Goal: Transaction & Acquisition: Purchase product/service

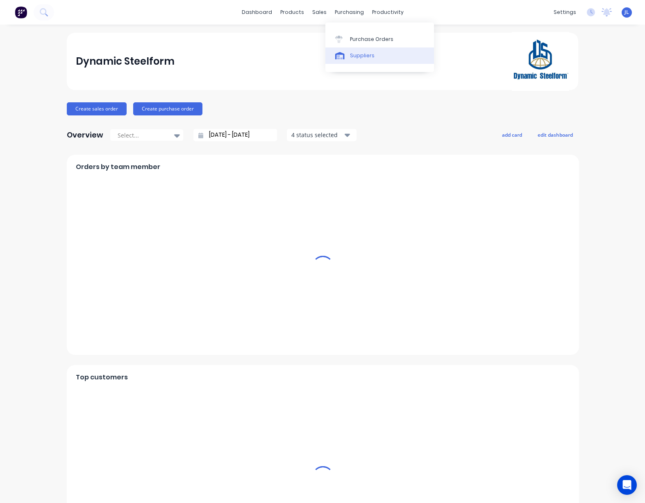
click at [352, 54] on div "Suppliers" at bounding box center [362, 55] width 25 height 7
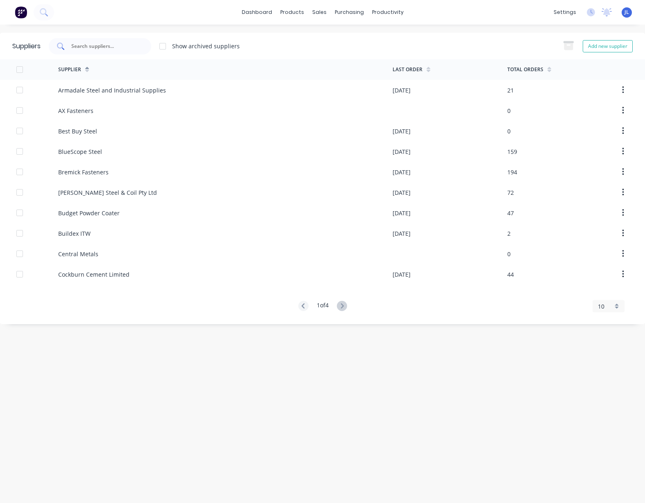
click at [98, 48] on input "text" at bounding box center [104, 46] width 68 height 8
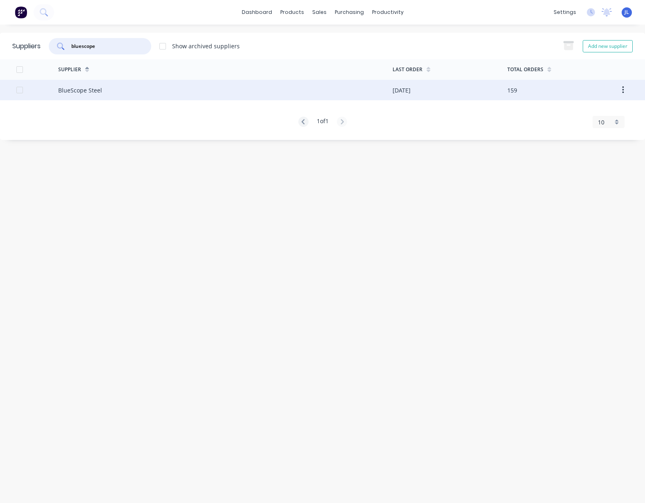
type input "bluescope"
click at [126, 95] on div "BlueScope Steel" at bounding box center [225, 90] width 334 height 20
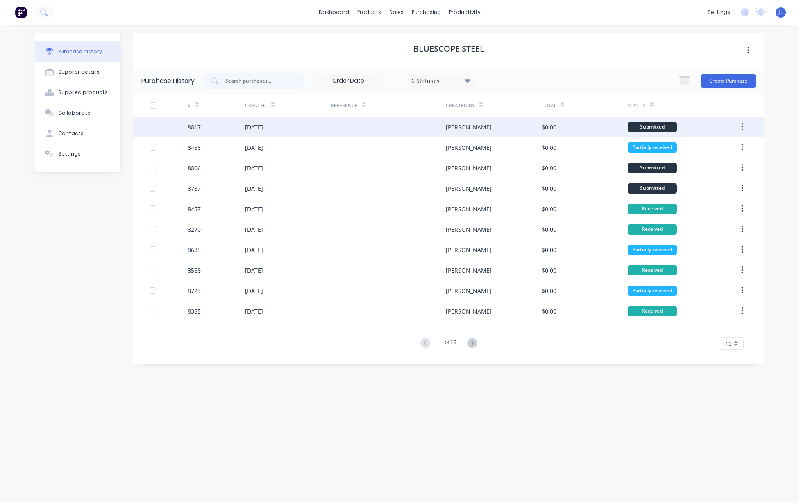
click at [430, 127] on div at bounding box center [388, 127] width 115 height 20
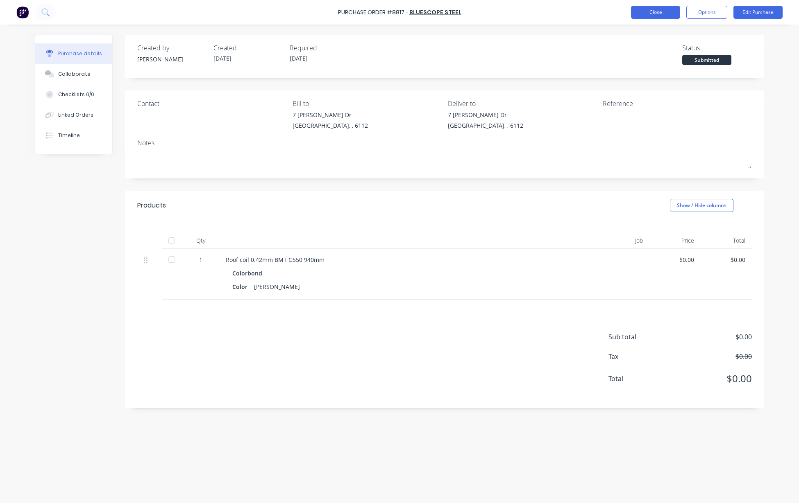
click at [644, 9] on button "Close" at bounding box center [655, 12] width 49 height 13
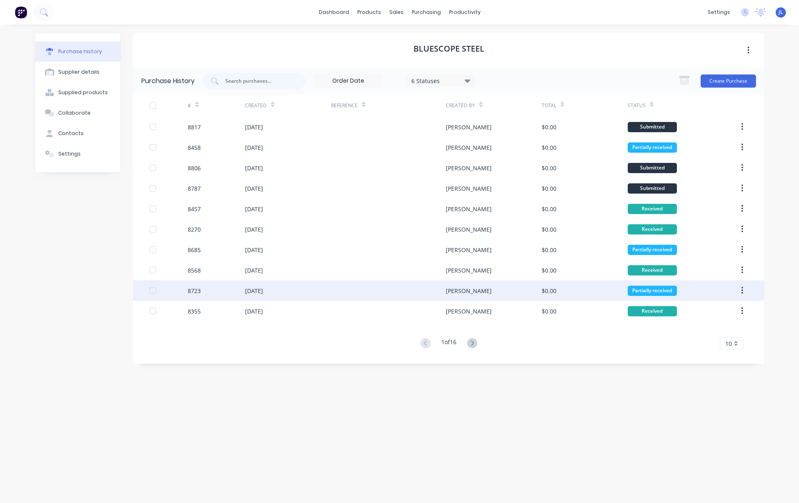
click at [453, 292] on div "Juana" at bounding box center [469, 291] width 46 height 9
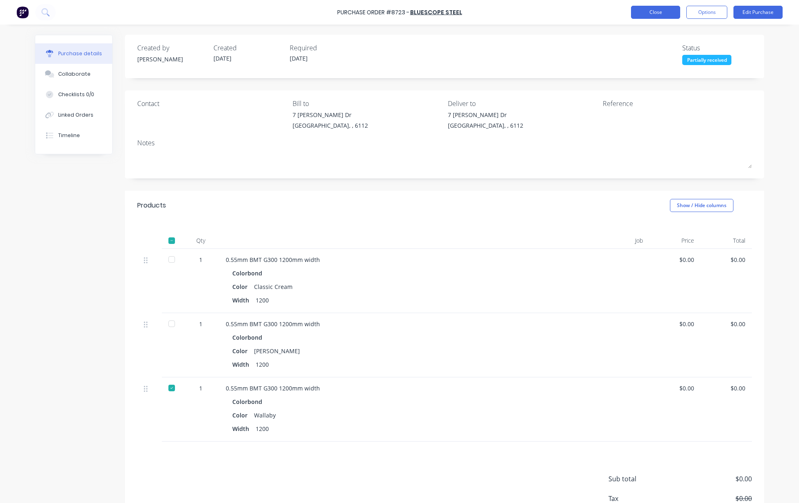
click at [644, 13] on button "Close" at bounding box center [655, 12] width 49 height 13
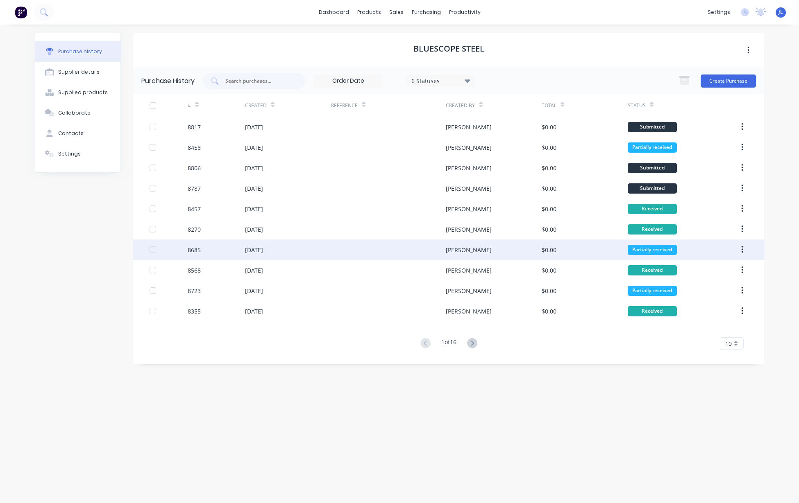
click at [471, 248] on div "Juana" at bounding box center [493, 250] width 95 height 20
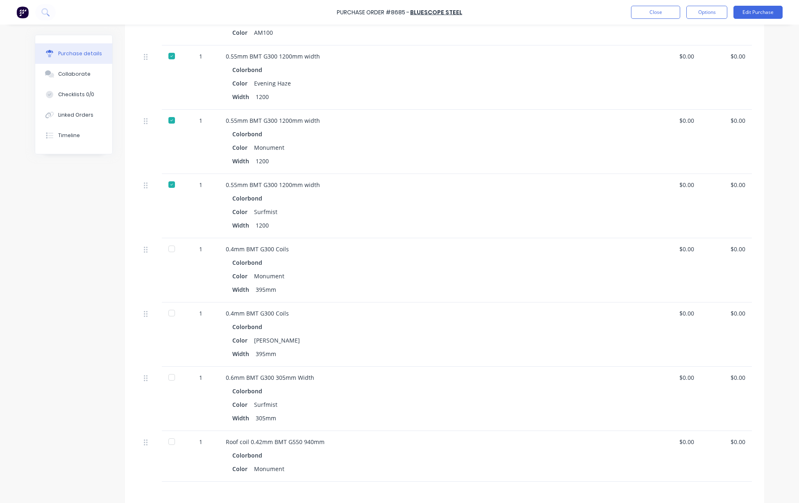
scroll to position [410, 0]
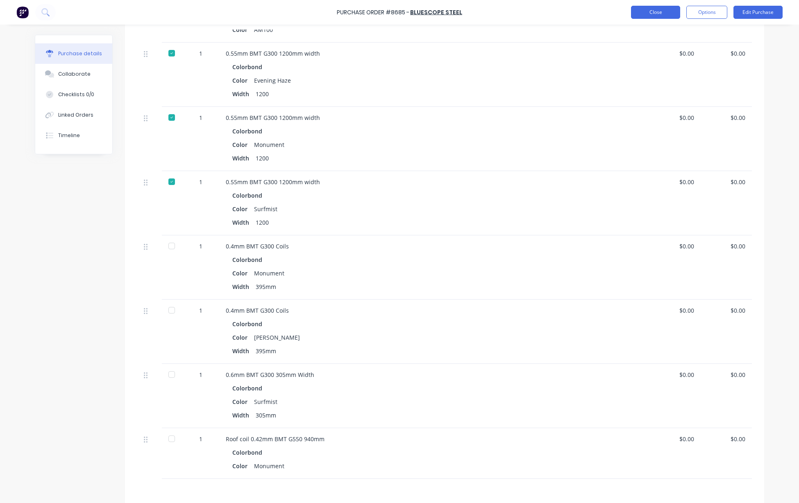
click at [644, 13] on button "Close" at bounding box center [655, 12] width 49 height 13
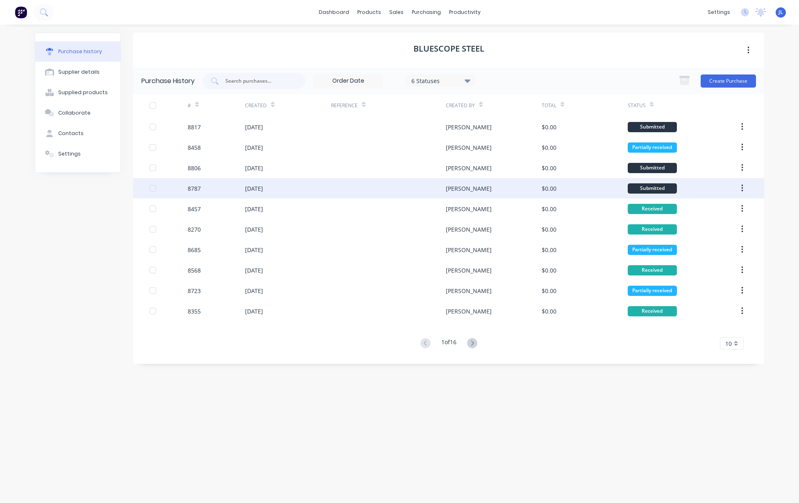
click at [468, 187] on div "Juana" at bounding box center [493, 188] width 95 height 20
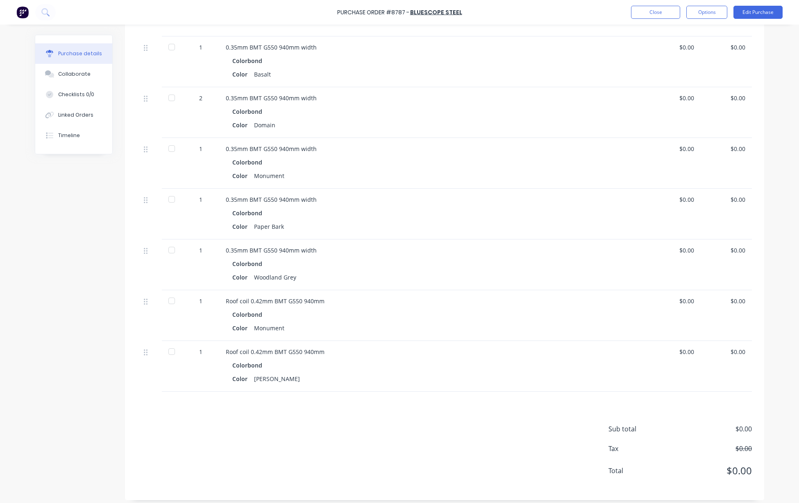
scroll to position [319, 0]
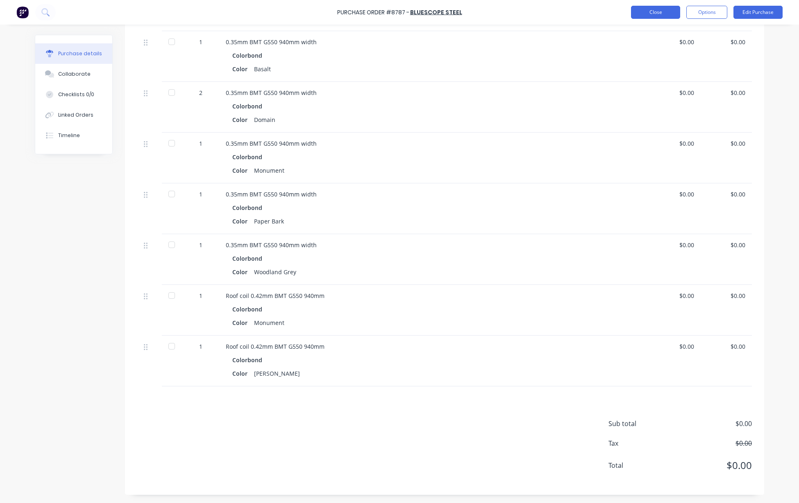
click at [644, 14] on button "Close" at bounding box center [655, 12] width 49 height 13
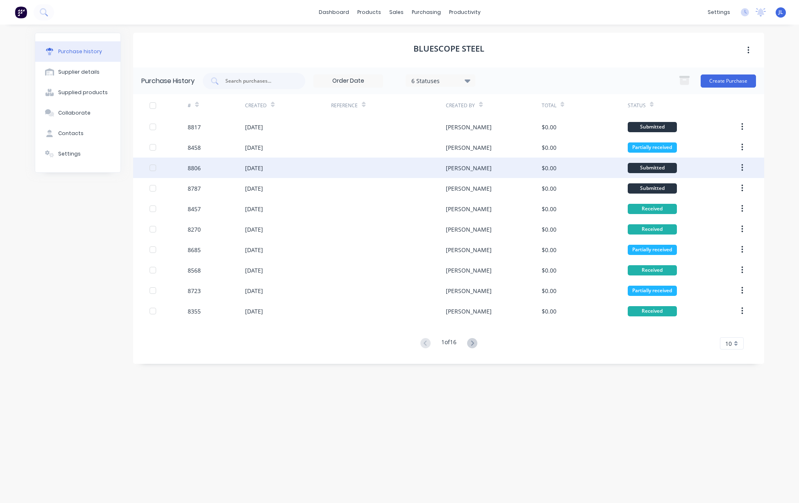
click at [483, 167] on div "Juana" at bounding box center [493, 168] width 95 height 20
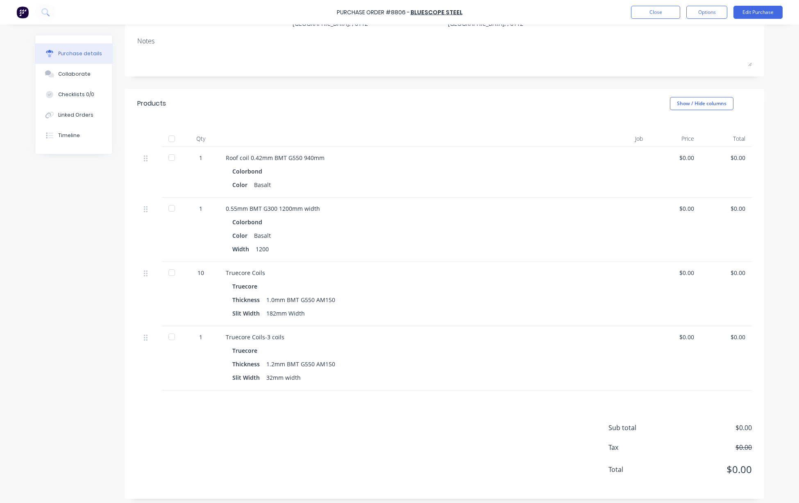
scroll to position [102, 0]
click at [644, 8] on button "Close" at bounding box center [655, 12] width 49 height 13
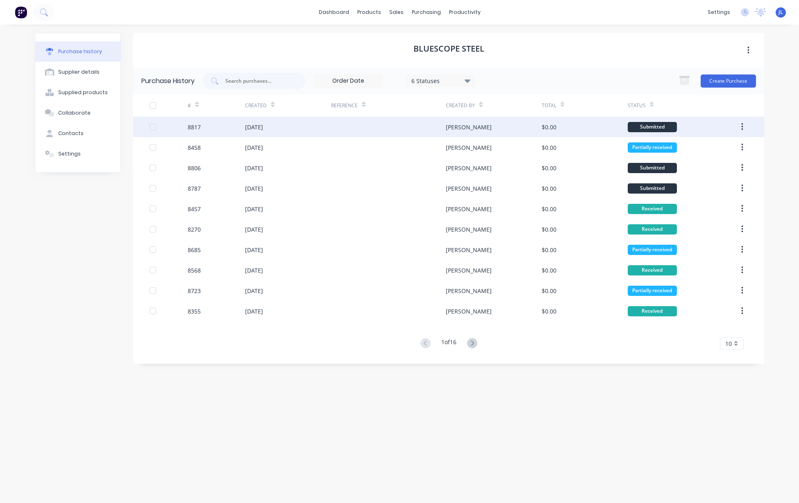
click at [502, 127] on div "Juana" at bounding box center [493, 127] width 95 height 20
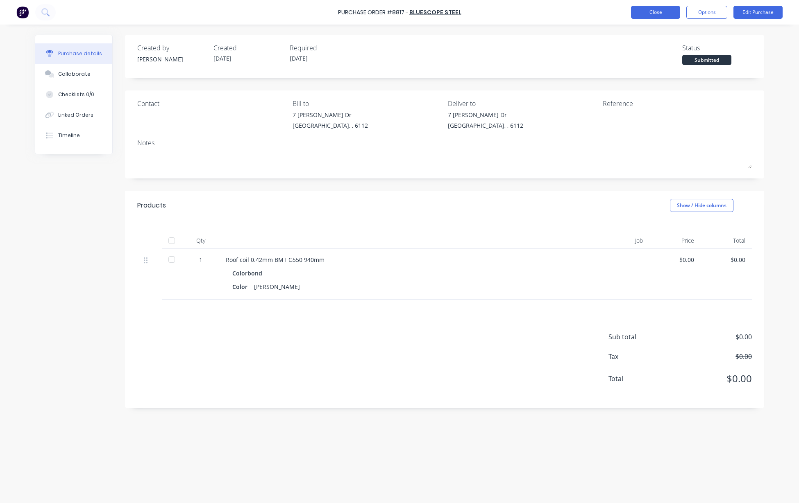
click at [644, 15] on button "Close" at bounding box center [655, 12] width 49 height 13
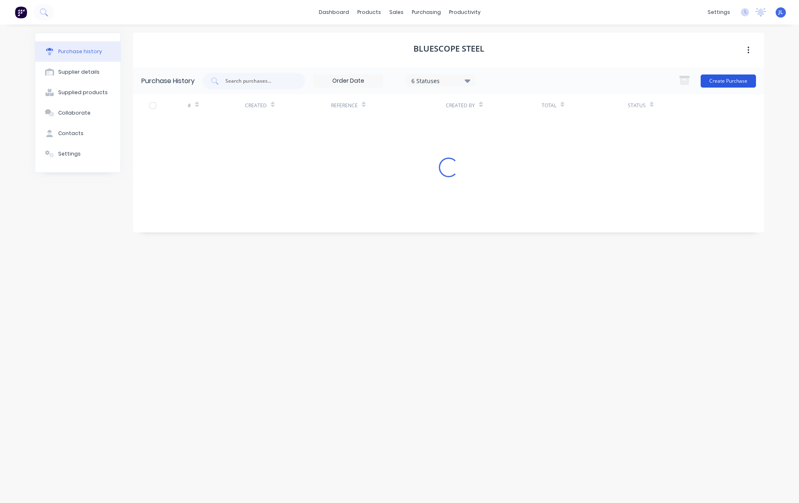
click at [644, 81] on button "Create Purchase" at bounding box center [727, 81] width 55 height 13
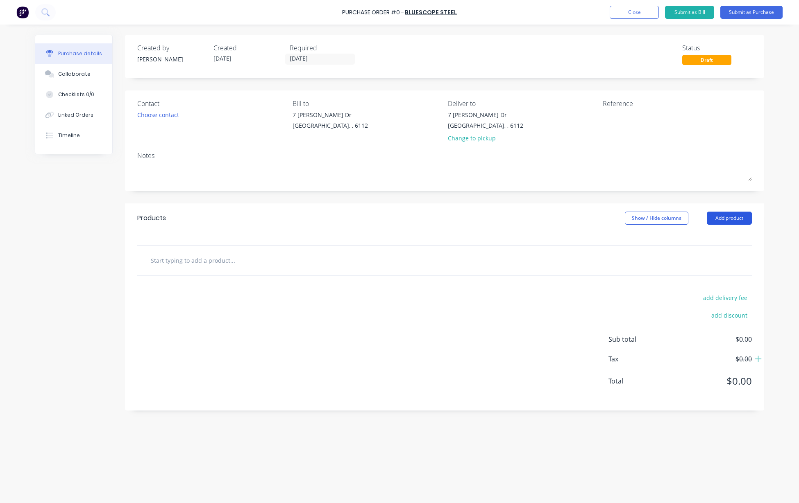
click at [644, 223] on button "Add product" at bounding box center [728, 218] width 45 height 13
click at [644, 240] on div "Product catalogue" at bounding box center [712, 239] width 63 height 12
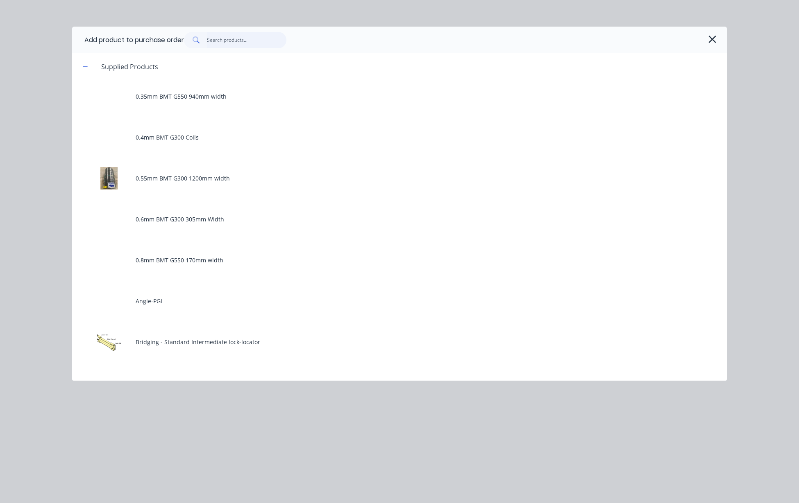
click at [241, 42] on input "text" at bounding box center [247, 40] width 80 height 16
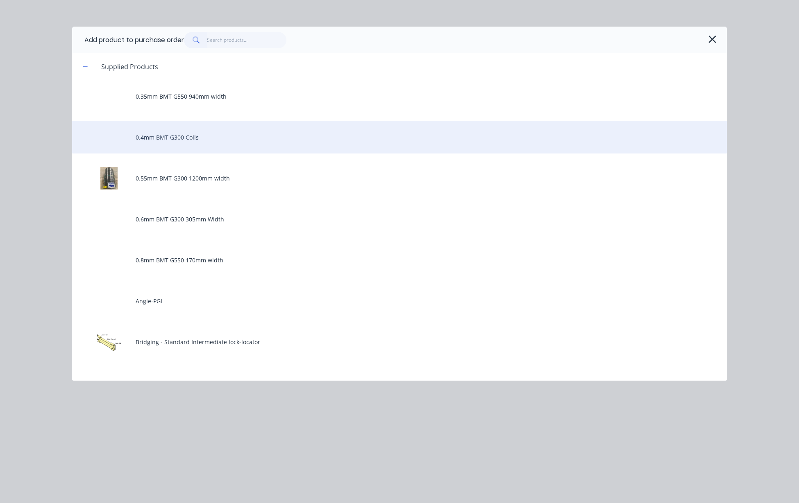
click at [190, 136] on div "0.4mm BMT G300 Coils" at bounding box center [399, 137] width 654 height 33
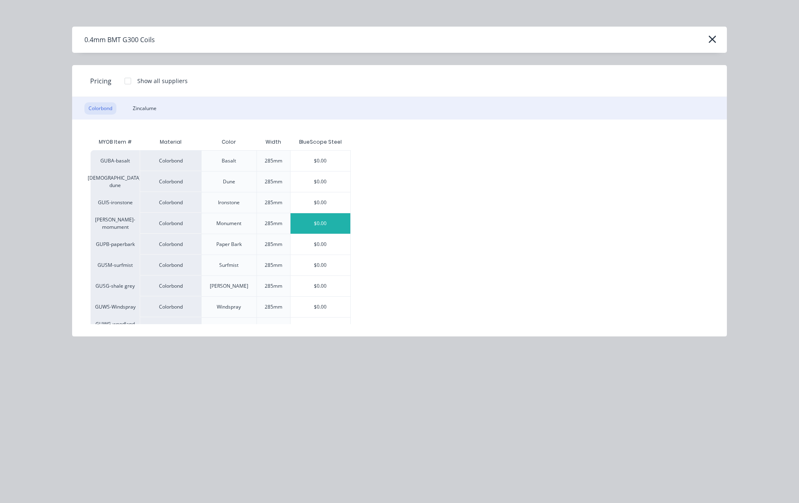
click at [315, 222] on div "$0.00" at bounding box center [320, 223] width 60 height 20
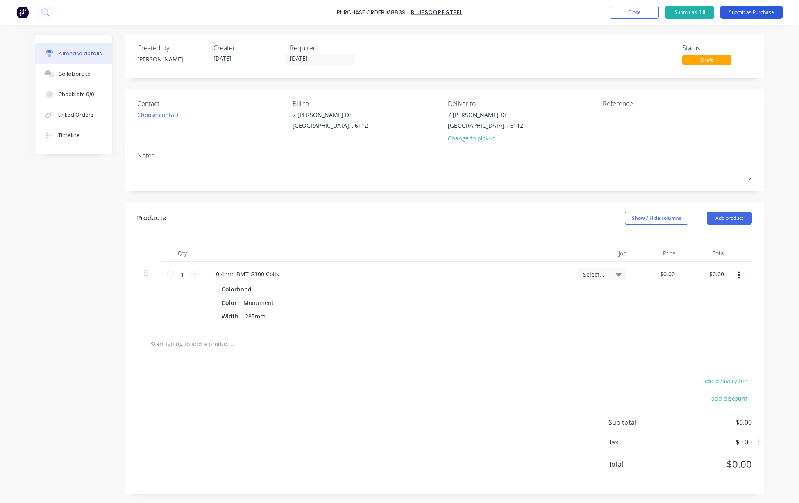
click at [644, 14] on button "Submit as Purchase" at bounding box center [751, 12] width 62 height 13
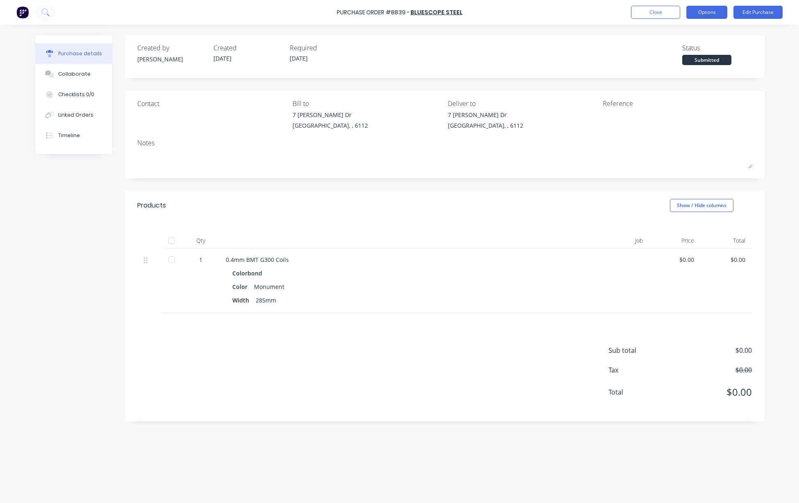
click at [644, 14] on button "Options" at bounding box center [706, 12] width 41 height 13
click at [644, 34] on div "Print / Email" at bounding box center [687, 33] width 63 height 12
click at [644, 65] on div "Without pricing" at bounding box center [687, 66] width 63 height 12
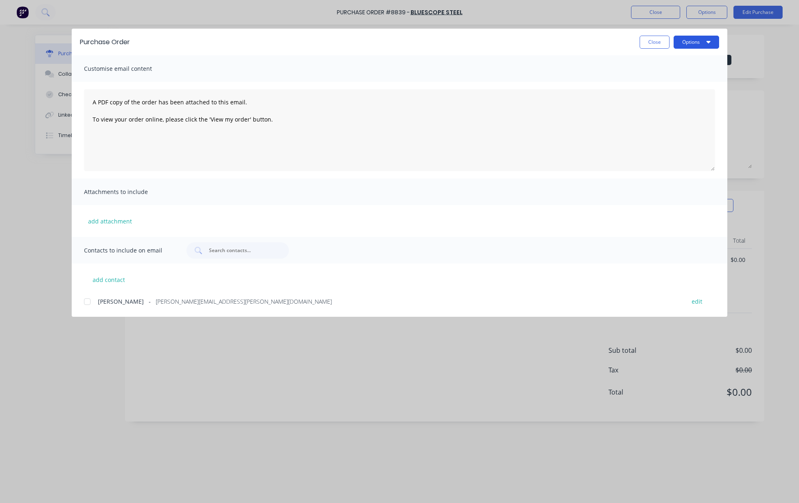
click at [644, 43] on button "Options" at bounding box center [695, 42] width 45 height 13
click at [644, 76] on div "Print" at bounding box center [679, 79] width 63 height 12
